Goal: Transaction & Acquisition: Book appointment/travel/reservation

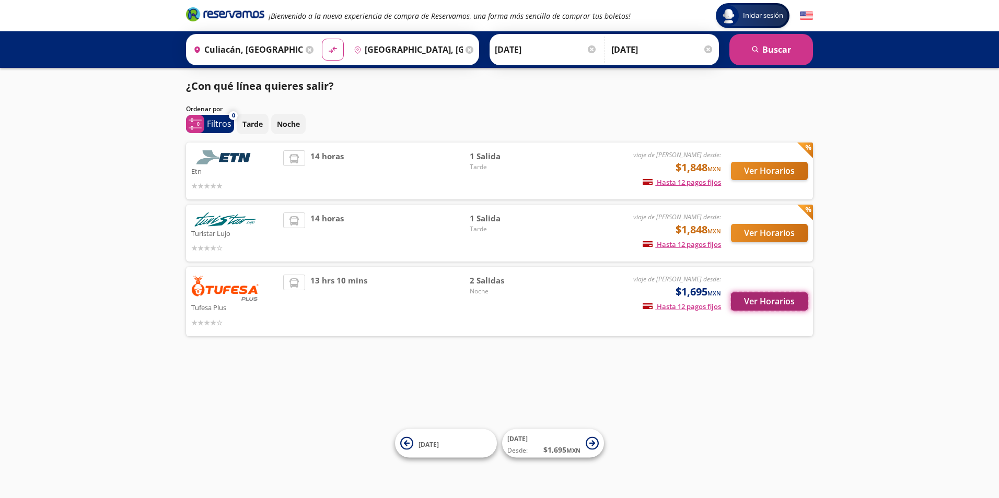
click at [770, 297] on button "Ver Horarios" at bounding box center [769, 302] width 77 height 18
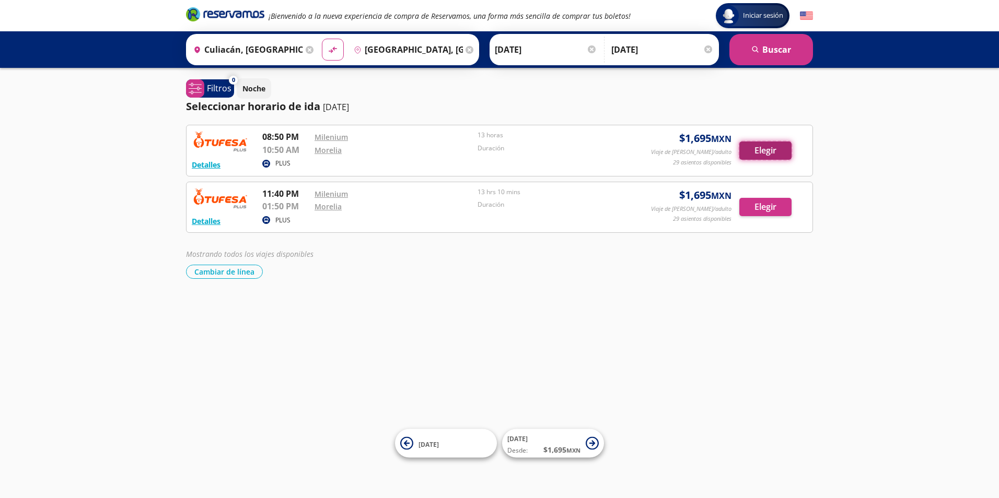
click at [761, 154] on button "Elegir" at bounding box center [765, 151] width 52 height 18
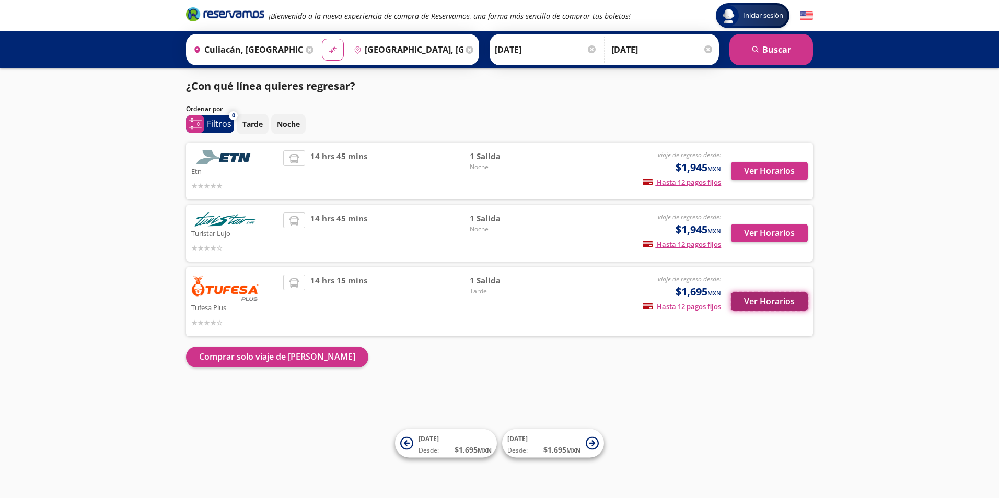
click at [777, 304] on button "Ver Horarios" at bounding box center [769, 302] width 77 height 18
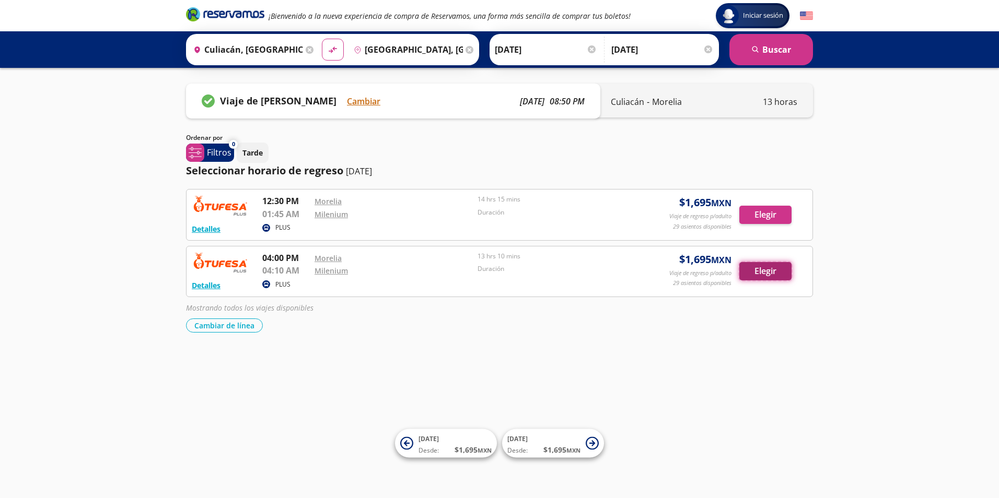
click at [757, 278] on button "Elegir" at bounding box center [765, 271] width 52 height 18
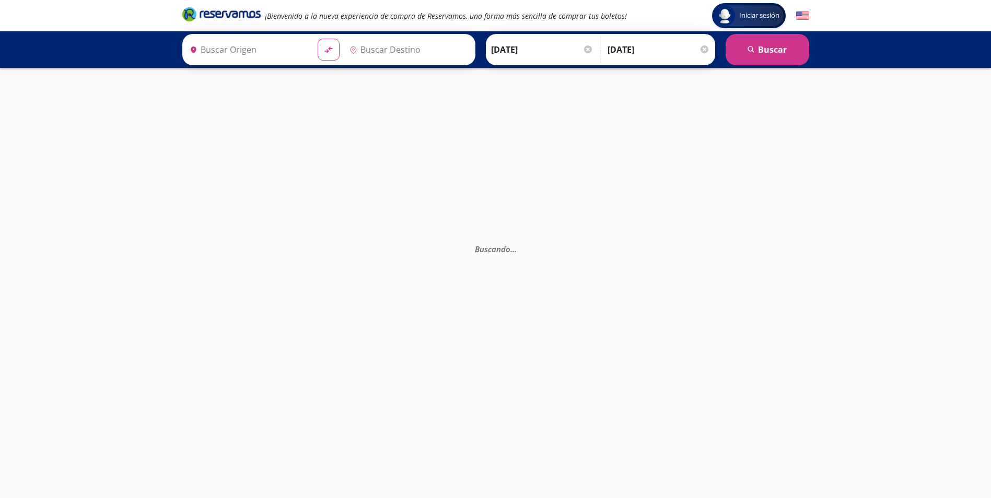
type input "[GEOGRAPHIC_DATA], [GEOGRAPHIC_DATA]"
type input "Culiacán, [GEOGRAPHIC_DATA]"
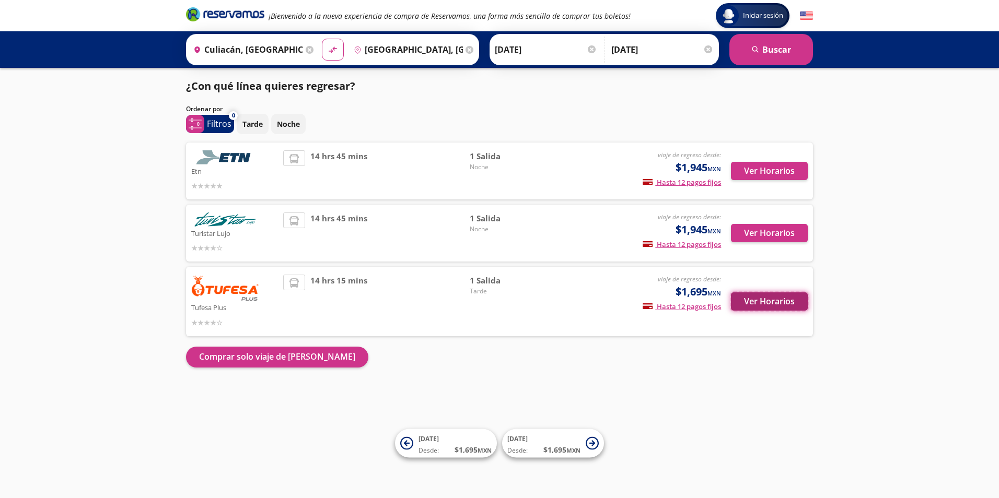
click at [796, 297] on button "Ver Horarios" at bounding box center [769, 302] width 77 height 18
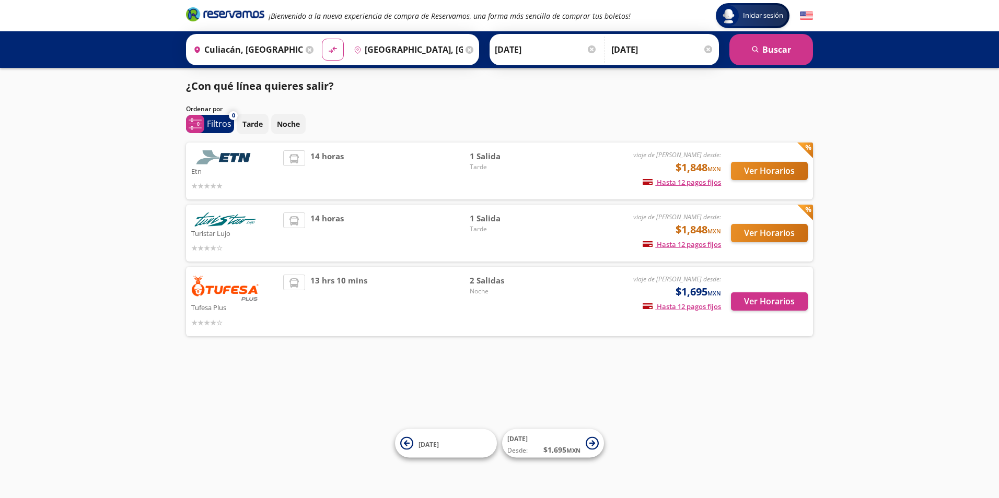
click at [156, 257] on div "Iniciar sesión Iniciar sesión ¡Bienvenido a la nueva experiencia de compra de R…" at bounding box center [499, 249] width 999 height 498
click at [758, 167] on button "Ver Horarios" at bounding box center [769, 171] width 77 height 18
click at [755, 237] on button "Ver Horarios" at bounding box center [769, 233] width 77 height 18
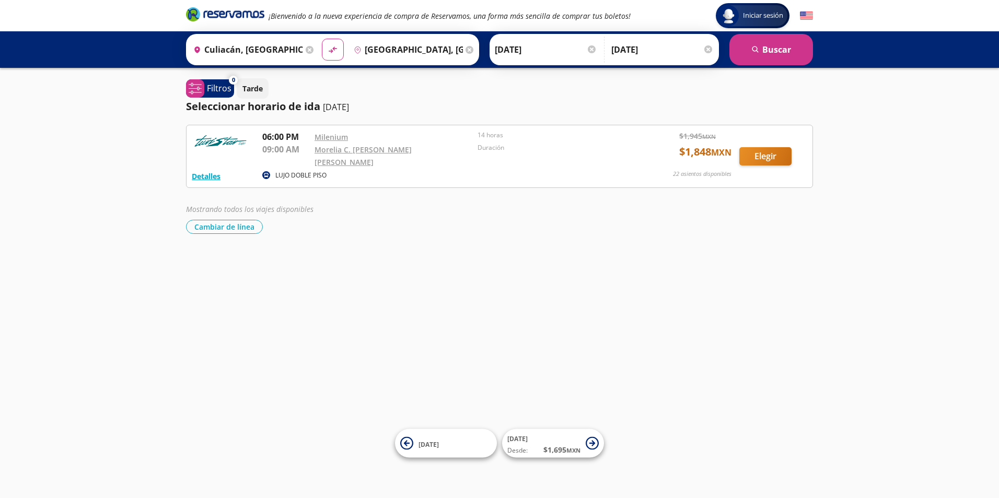
click at [788, 328] on div "Iniciar sesión Iniciar sesión ¡Bienvenido a la nueva experiencia de compra de R…" at bounding box center [499, 249] width 999 height 498
click at [773, 159] on button "Elegir" at bounding box center [765, 156] width 52 height 18
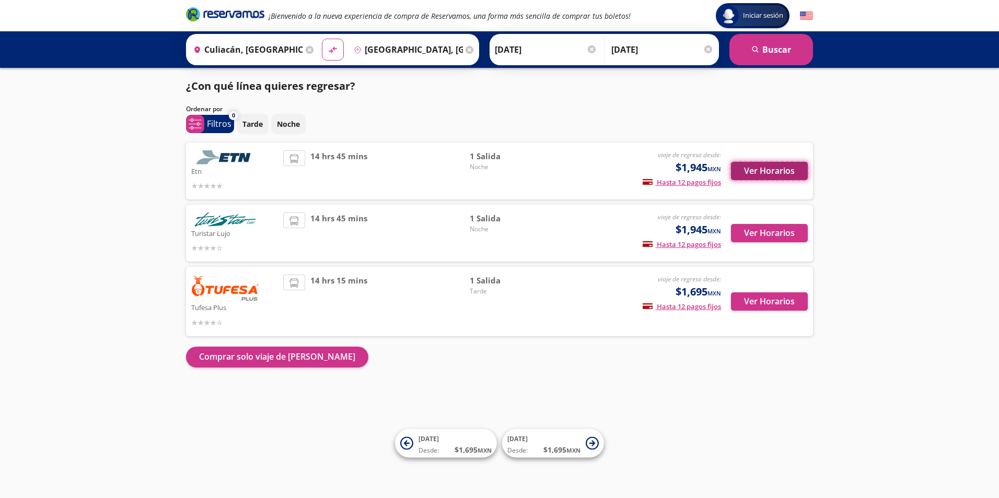
click at [754, 164] on button "Ver Horarios" at bounding box center [769, 171] width 77 height 18
click at [769, 241] on button "Ver Horarios" at bounding box center [769, 233] width 77 height 18
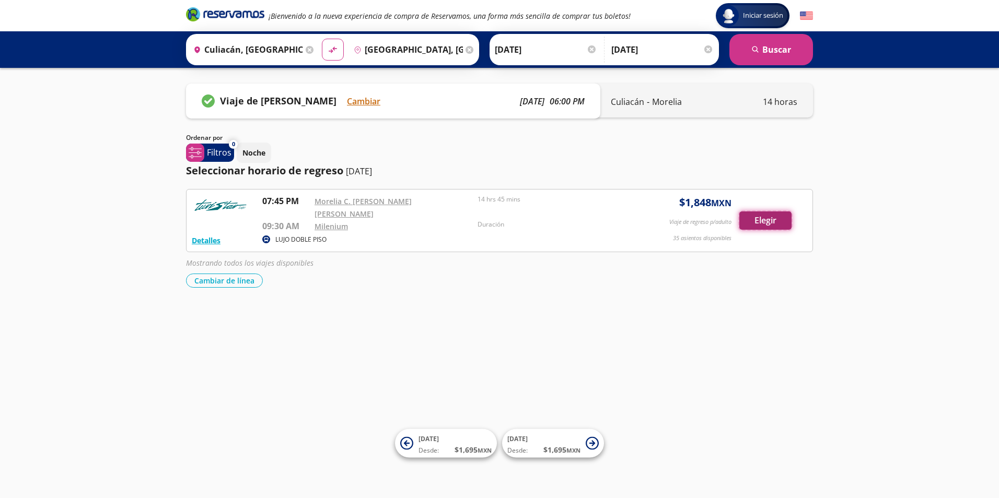
click at [750, 220] on button "Elegir" at bounding box center [765, 221] width 52 height 18
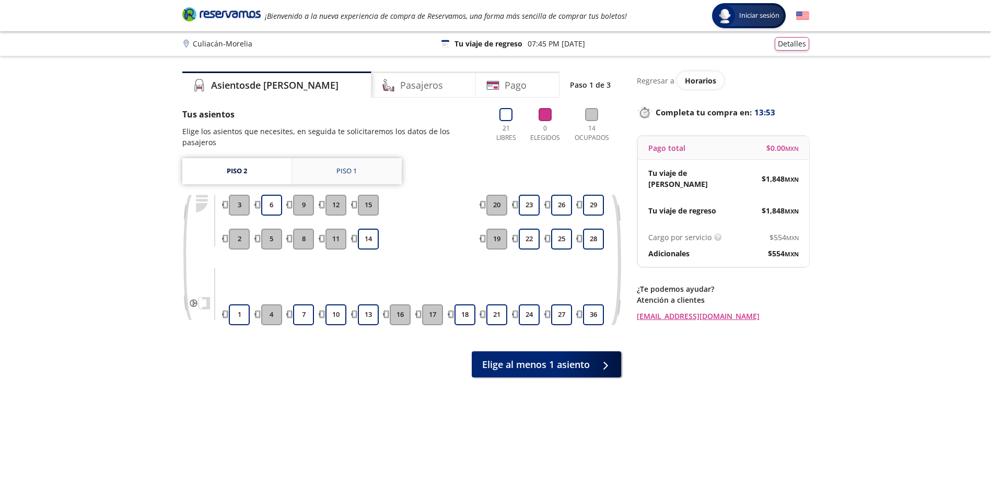
click at [339, 171] on div "Piso 1" at bounding box center [346, 171] width 20 height 10
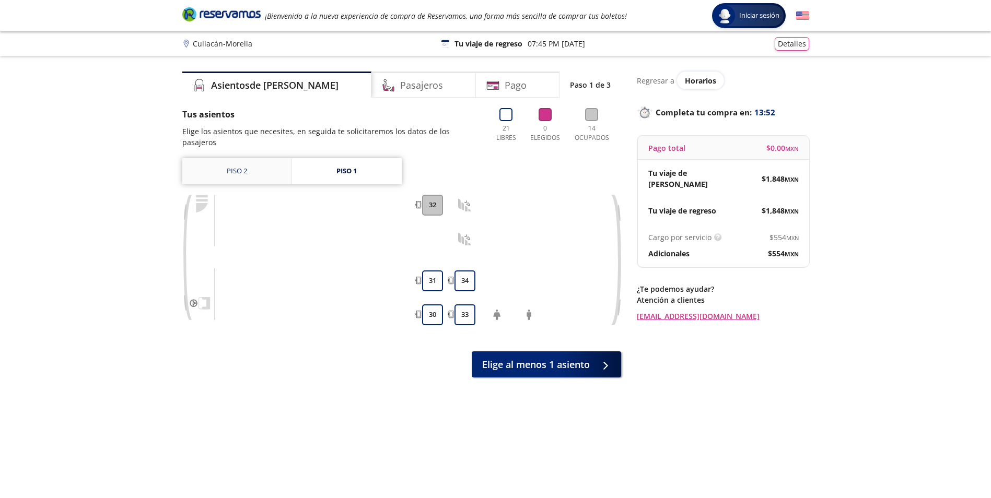
click at [247, 168] on link "Piso 2" at bounding box center [236, 171] width 109 height 26
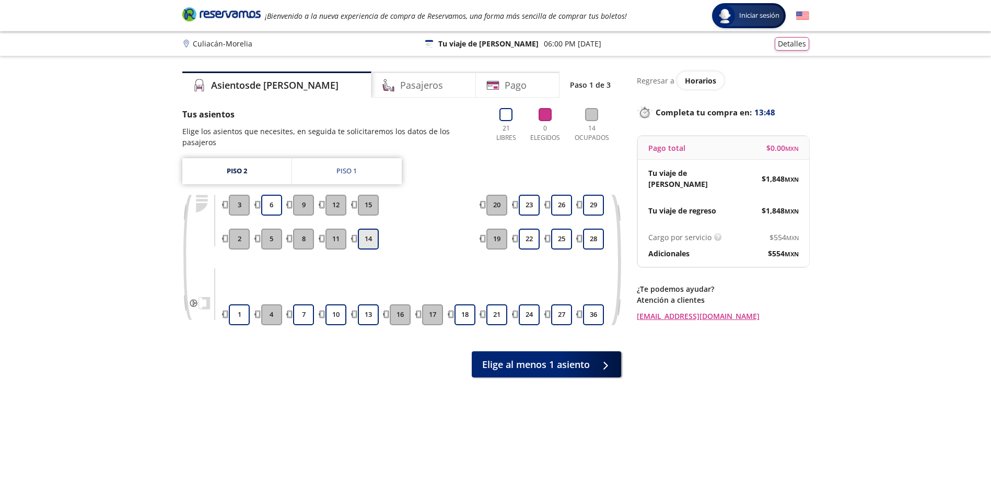
click at [366, 243] on button "14" at bounding box center [368, 239] width 21 height 21
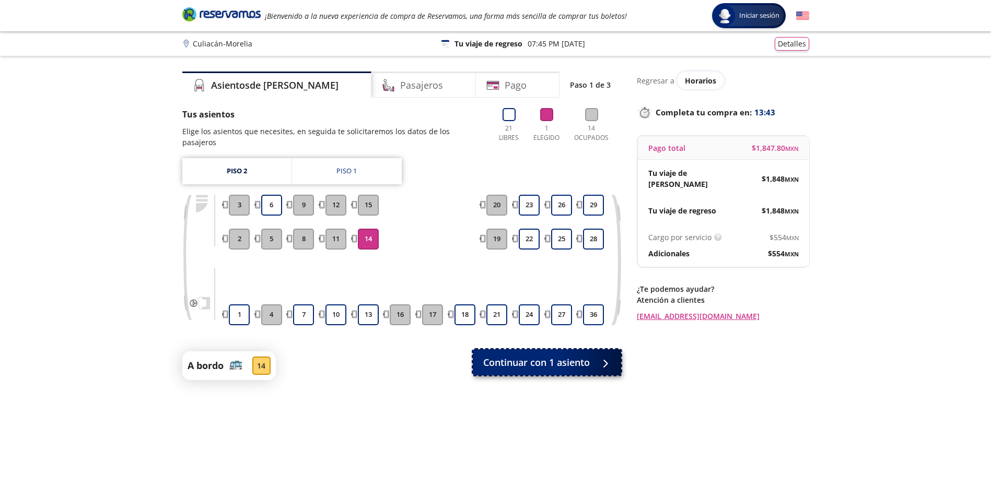
click at [493, 365] on span "Continuar con 1 asiento" at bounding box center [536, 363] width 107 height 14
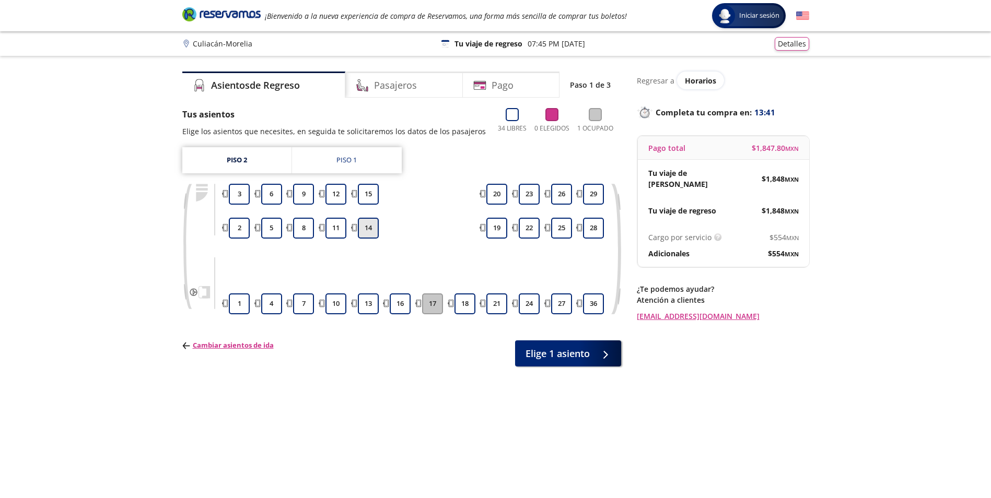
click at [363, 229] on button "14" at bounding box center [368, 228] width 21 height 21
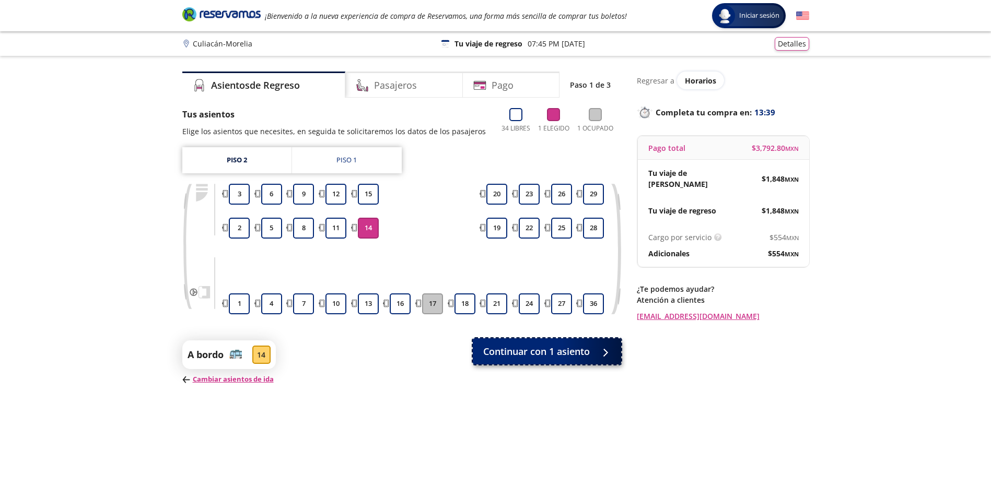
click at [541, 350] on span "Continuar con 1 asiento" at bounding box center [536, 352] width 107 height 14
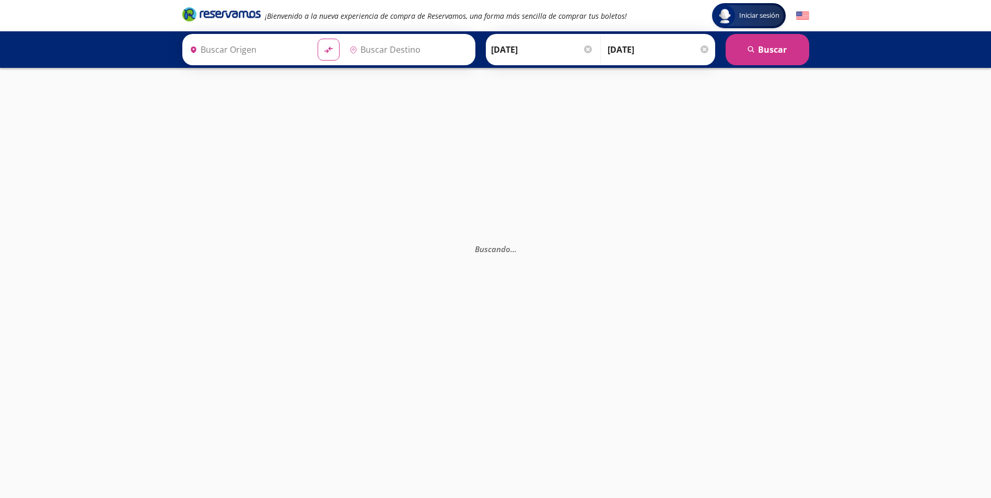
type input "Culiacán, [GEOGRAPHIC_DATA]"
type input "[GEOGRAPHIC_DATA], [GEOGRAPHIC_DATA]"
